Goal: Share content

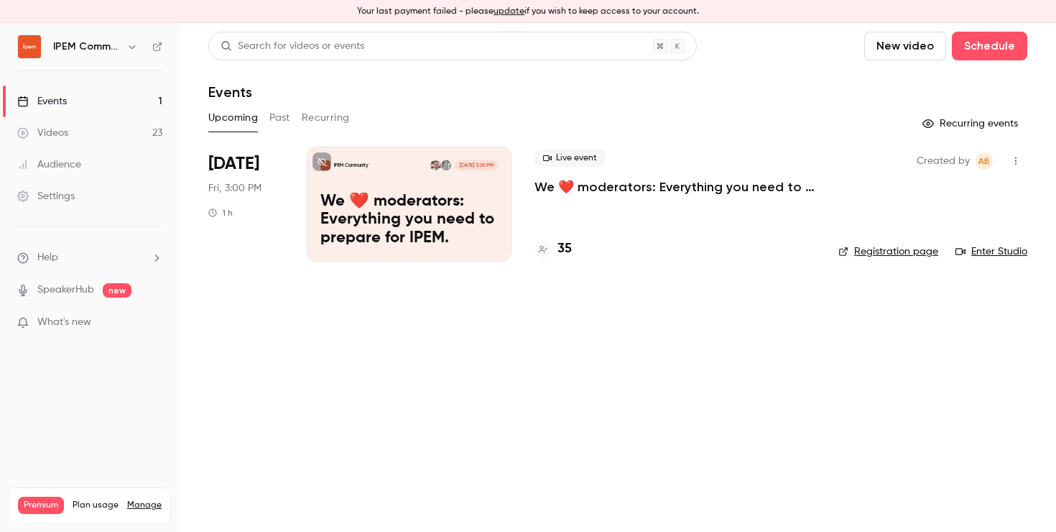
click at [414, 233] on p "We ❤️ moderators: Everything you need to prepare for IPEM." at bounding box center [408, 220] width 177 height 55
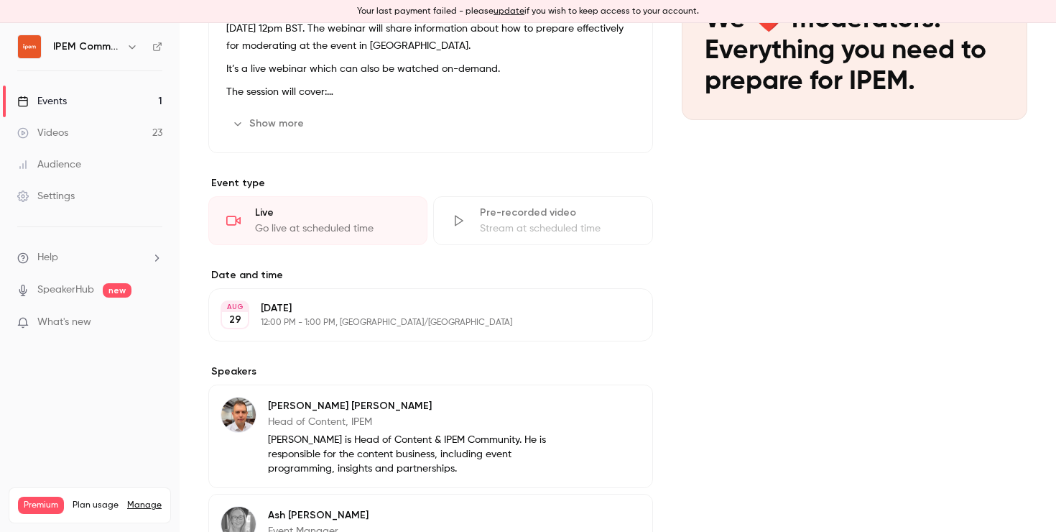
scroll to position [241, 0]
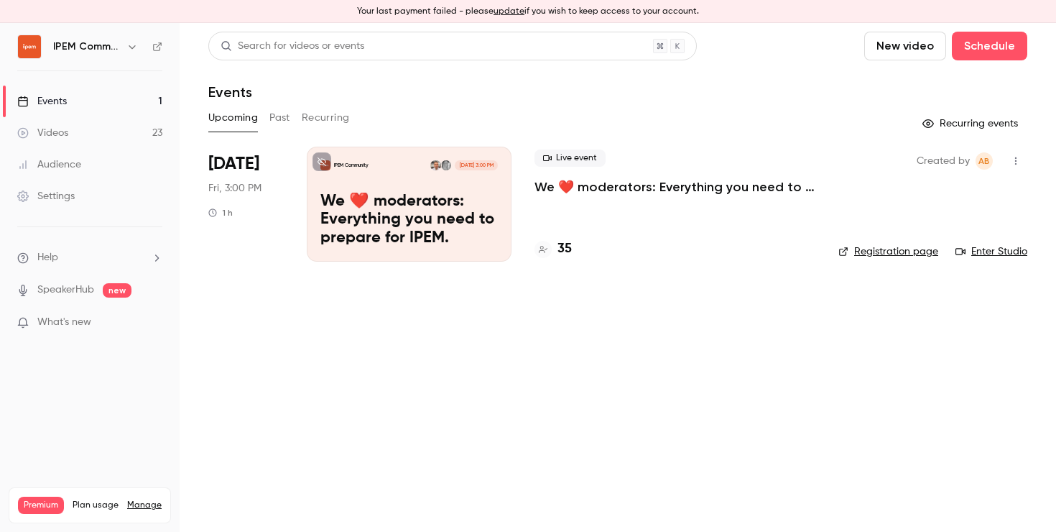
click at [876, 256] on link "Registration page" at bounding box center [888, 251] width 100 height 14
click at [1019, 162] on icon "button" at bounding box center [1015, 161] width 11 height 10
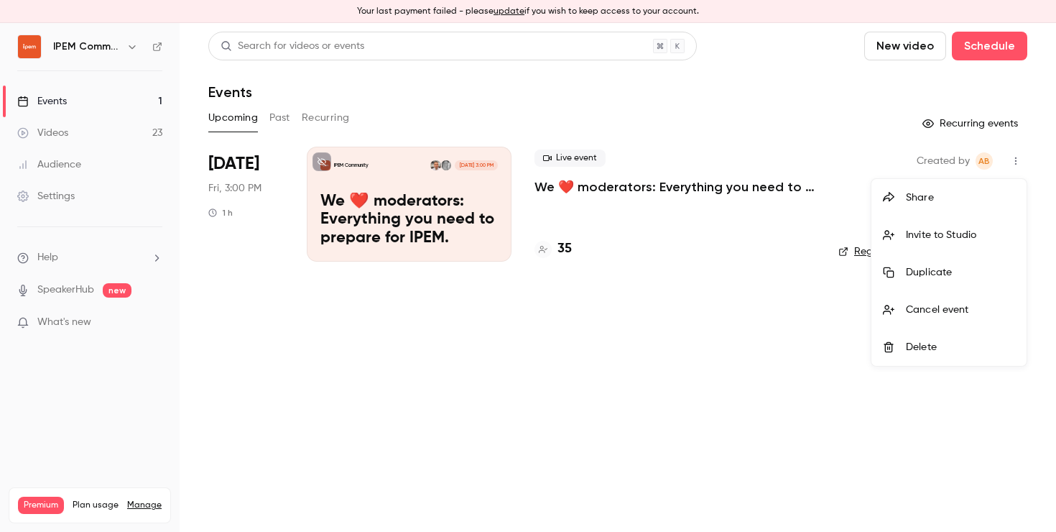
click at [961, 198] on div "Share" at bounding box center [960, 197] width 109 height 14
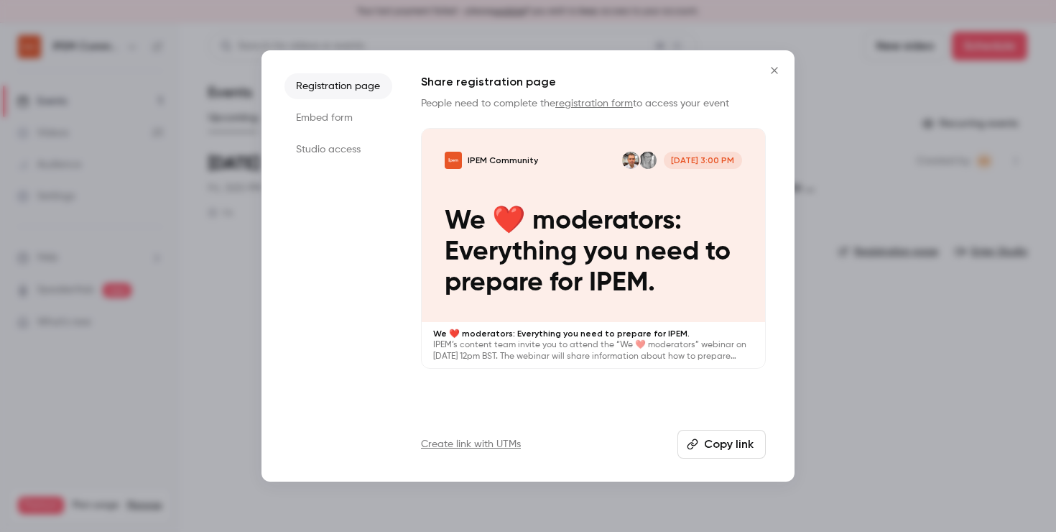
click at [324, 149] on li "Studio access" at bounding box center [338, 150] width 108 height 26
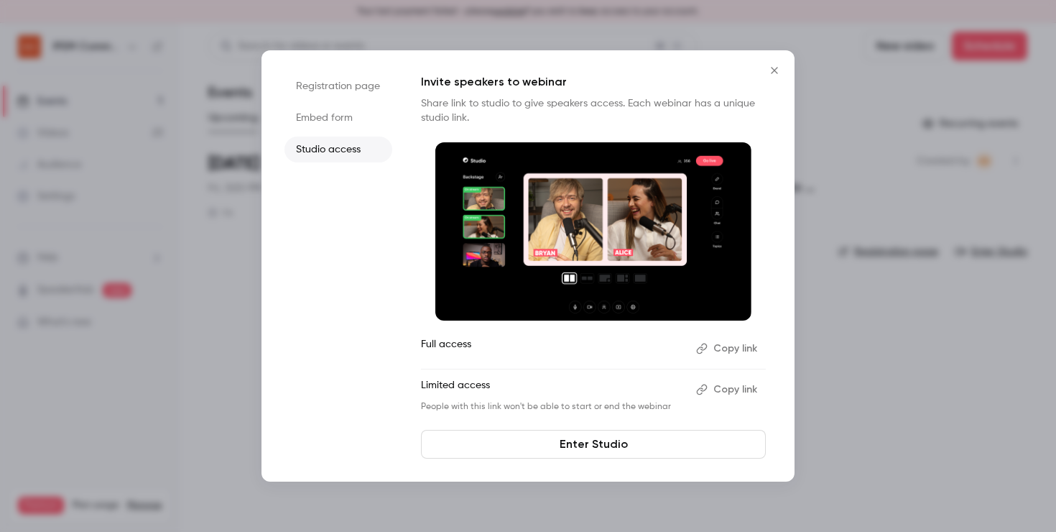
click at [728, 354] on button "Copy link" at bounding box center [727, 348] width 75 height 23
click at [772, 76] on button "Close" at bounding box center [774, 70] width 29 height 29
